Goal: Register for event/course

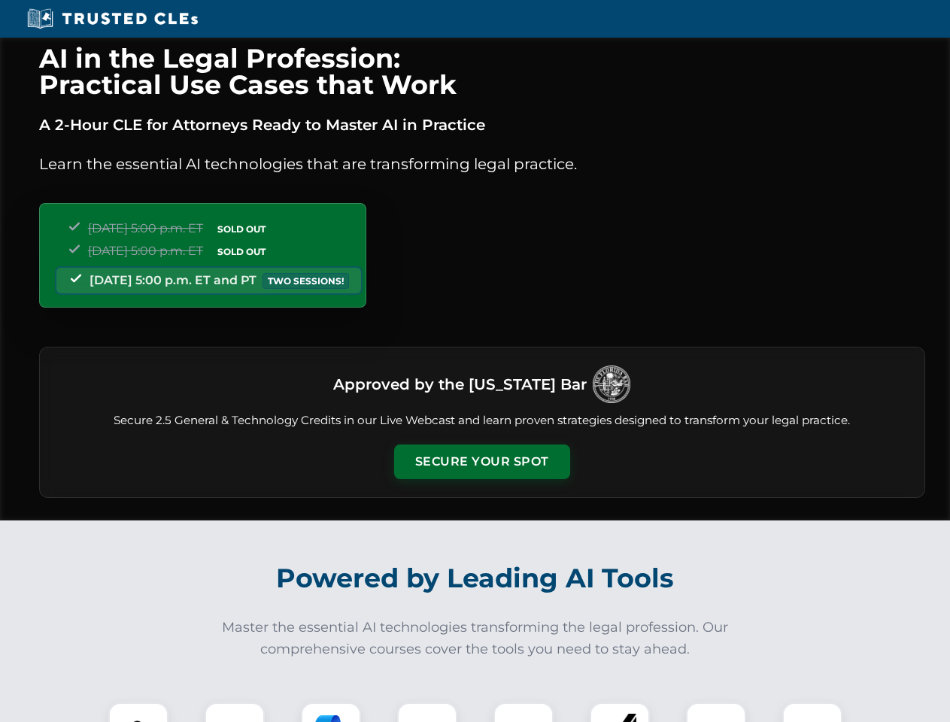
click at [481, 462] on button "Secure Your Spot" at bounding box center [482, 461] width 176 height 35
click at [138, 712] on img at bounding box center [139, 733] width 44 height 44
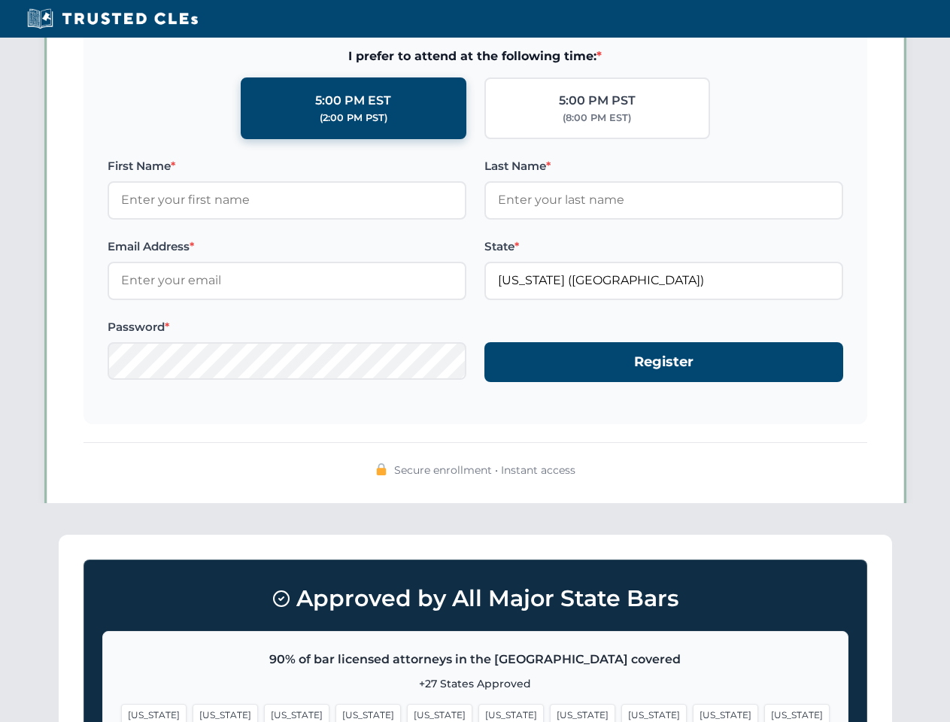
click at [550, 712] on span "[US_STATE]" at bounding box center [582, 715] width 65 height 22
click at [693, 712] on span "[US_STATE]" at bounding box center [725, 715] width 65 height 22
